Goal: Transaction & Acquisition: Purchase product/service

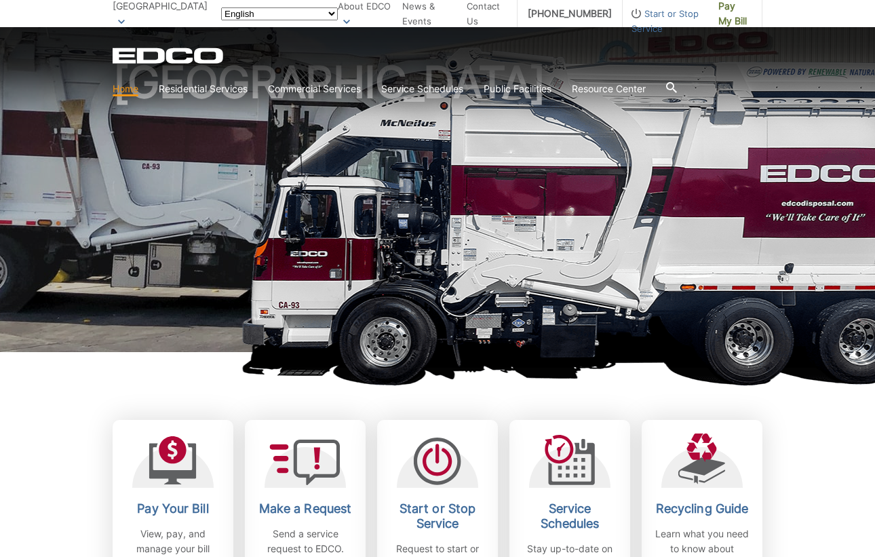
scroll to position [203, 0]
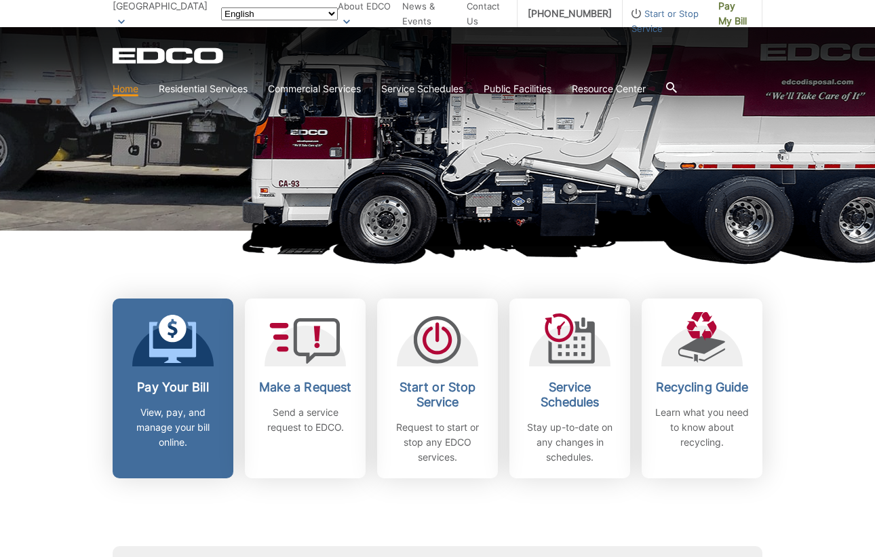
click at [186, 367] on link "Pay Your Bill View, pay, and manage your bill online." at bounding box center [173, 388] width 121 height 180
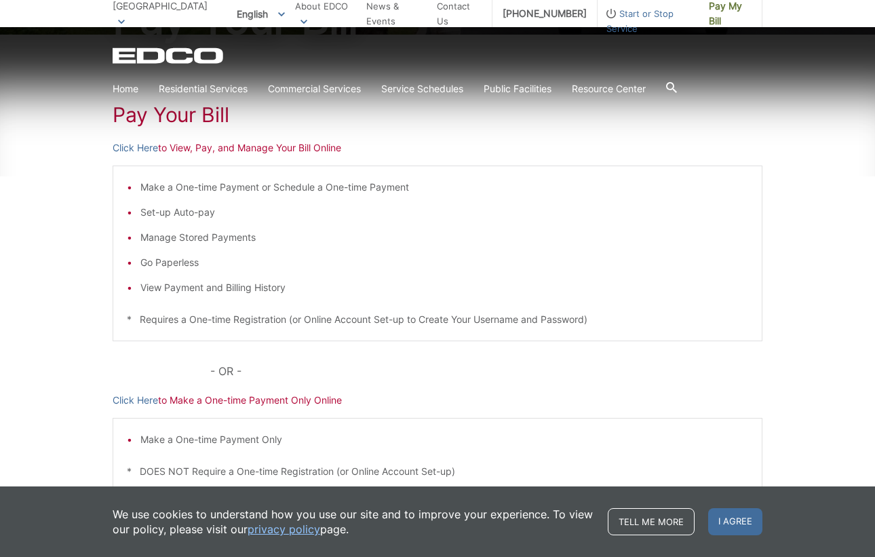
scroll to position [203, 0]
click at [126, 141] on link "Click Here" at bounding box center [135, 147] width 45 height 15
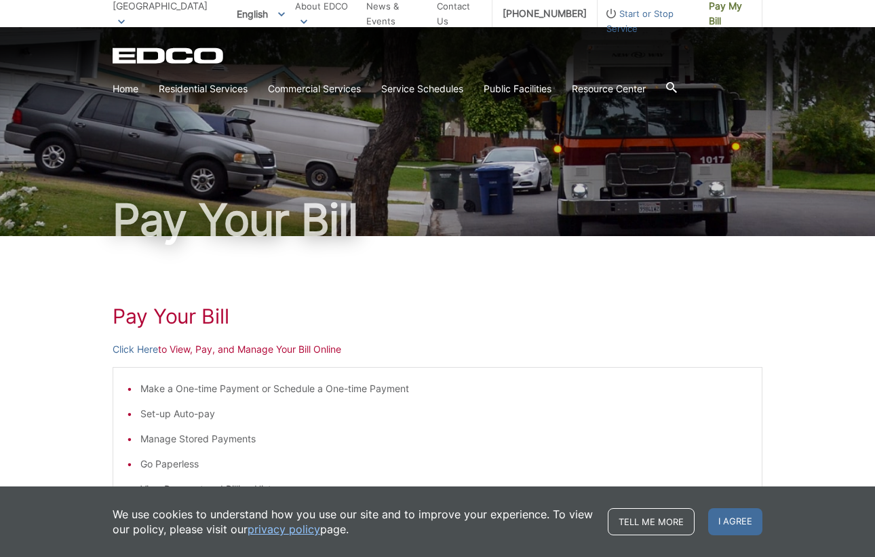
scroll to position [0, 0]
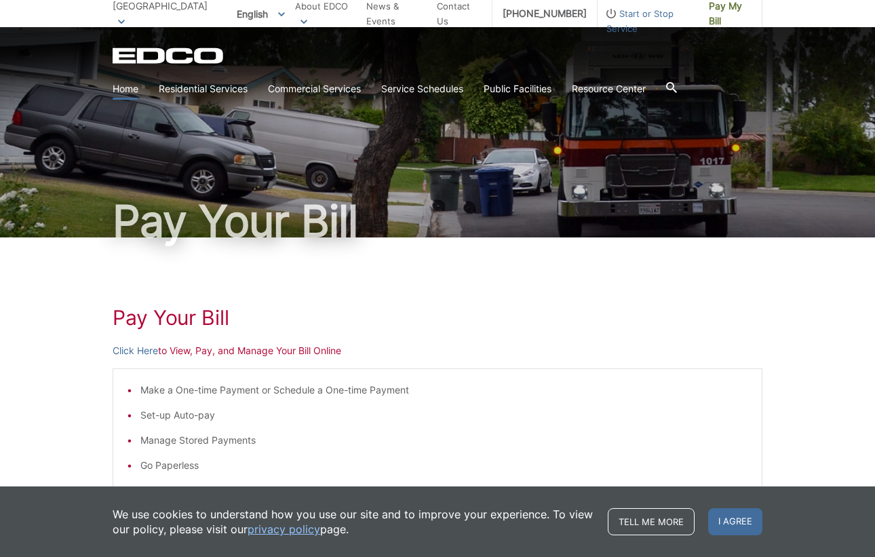
click at [122, 90] on link "Home" at bounding box center [126, 88] width 26 height 15
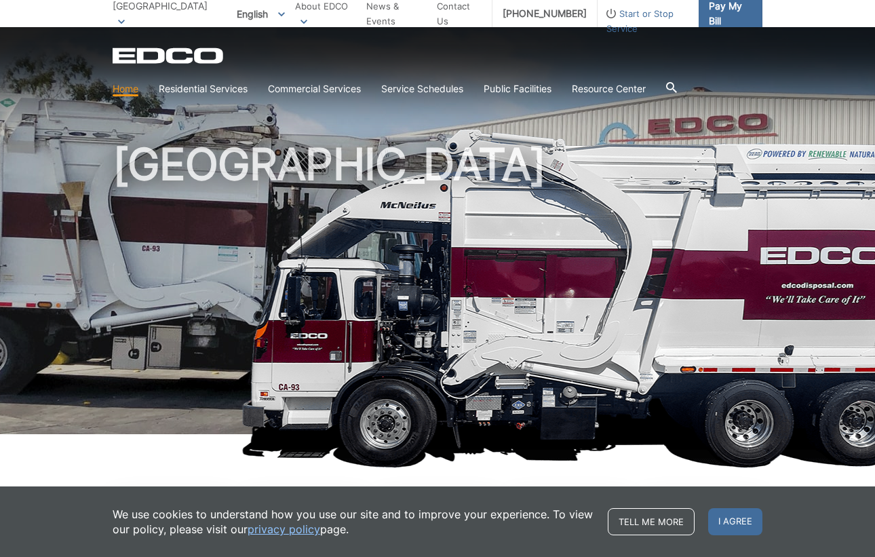
click at [744, 15] on span "Pay My Bill" at bounding box center [729, 14] width 43 height 30
